Goal: Find specific page/section: Find specific page/section

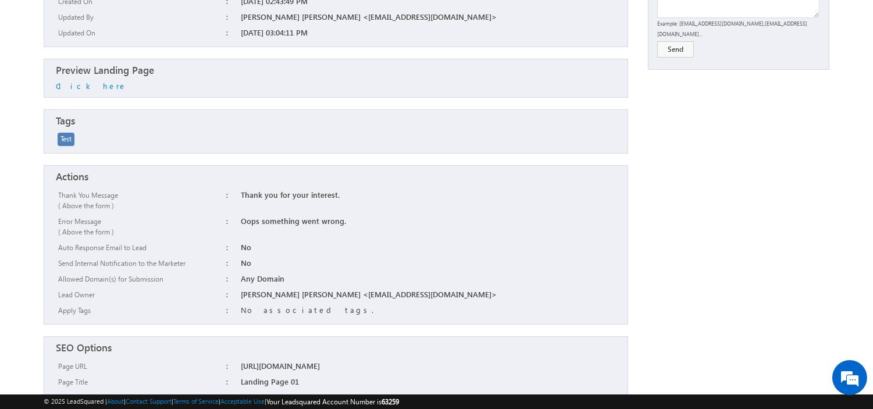
scroll to position [160, 0]
click at [67, 144] on span "Test" at bounding box center [65, 140] width 11 height 9
click at [66, 143] on span "Test" at bounding box center [65, 140] width 11 height 9
click at [71, 88] on link "Click here" at bounding box center [91, 87] width 71 height 10
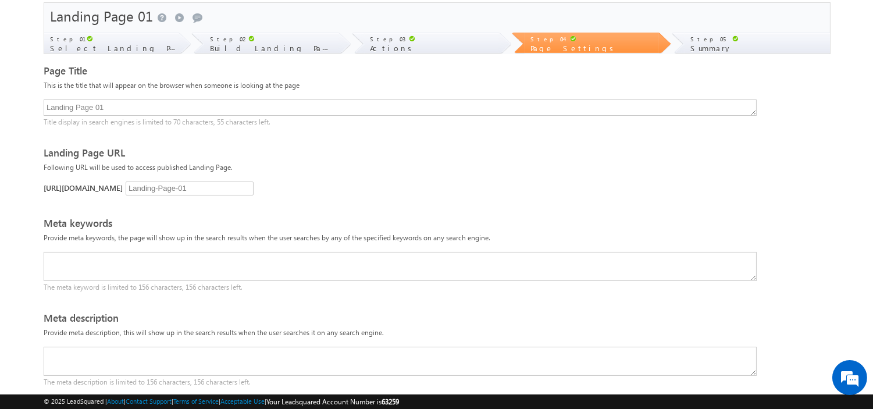
scroll to position [33, 0]
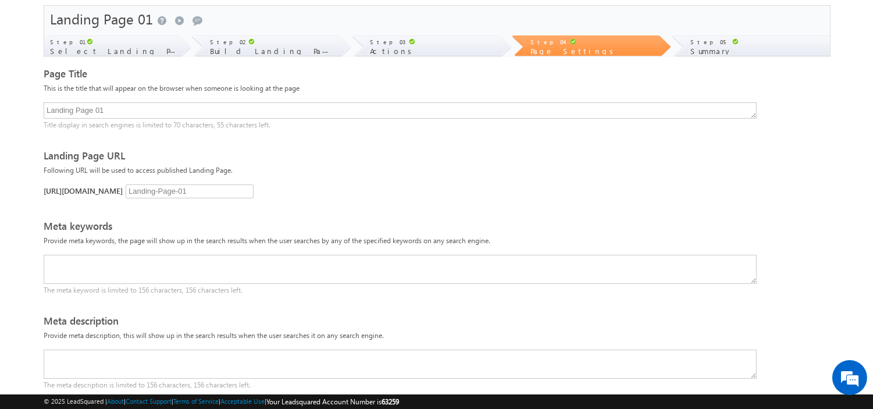
click at [79, 188] on span "https://t20220826182523.viewpage.co/" at bounding box center [83, 191] width 79 height 10
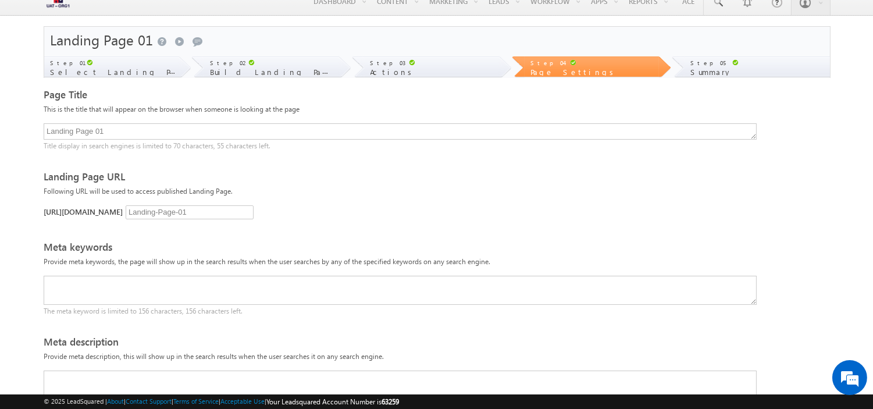
scroll to position [0, 0]
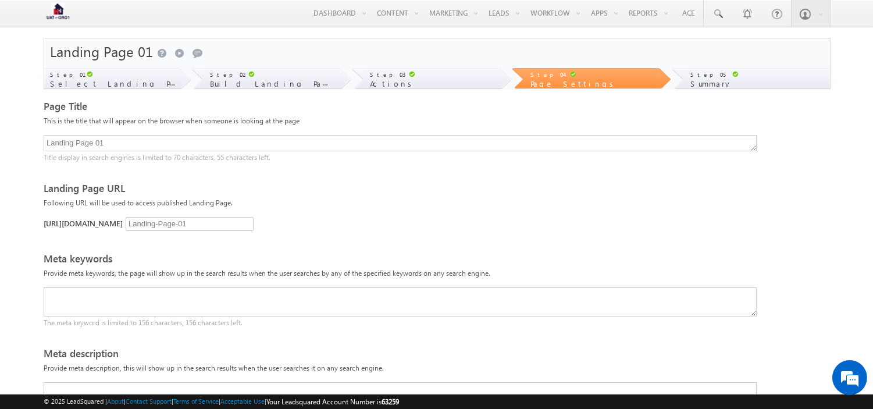
click at [404, 77] on div "Step 03" at bounding box center [435, 74] width 128 height 12
